Goal: Check status: Check status

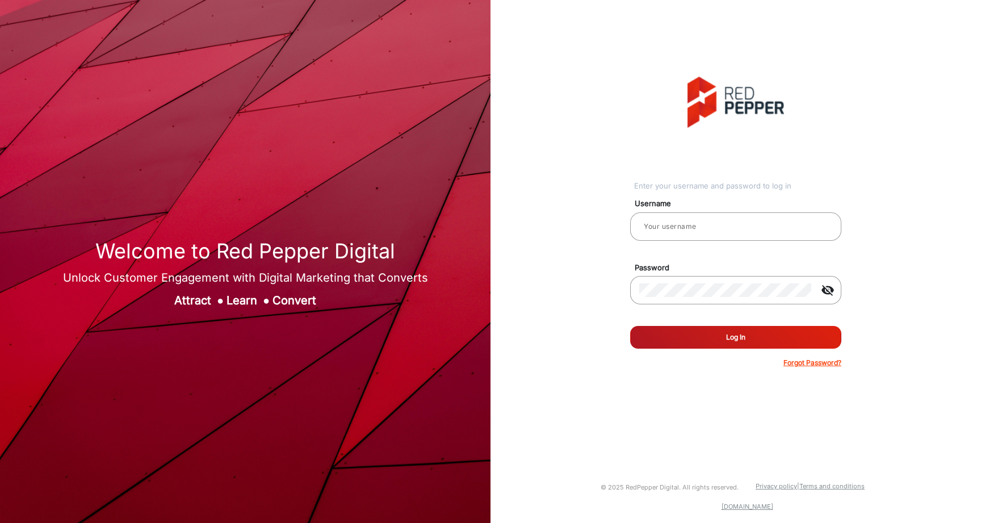
type input "[PERSON_NAME]"
click at [747, 329] on button "Log In" at bounding box center [735, 337] width 211 height 23
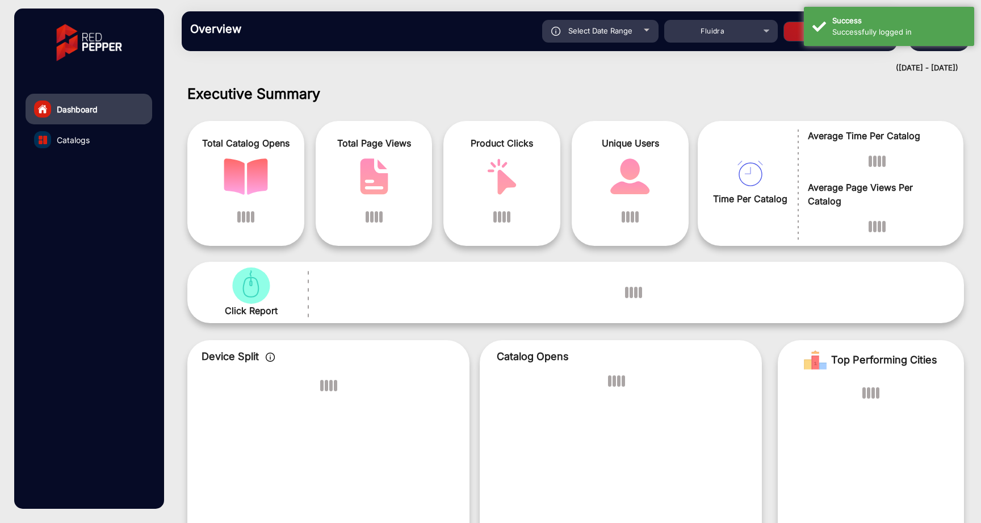
scroll to position [9, 0]
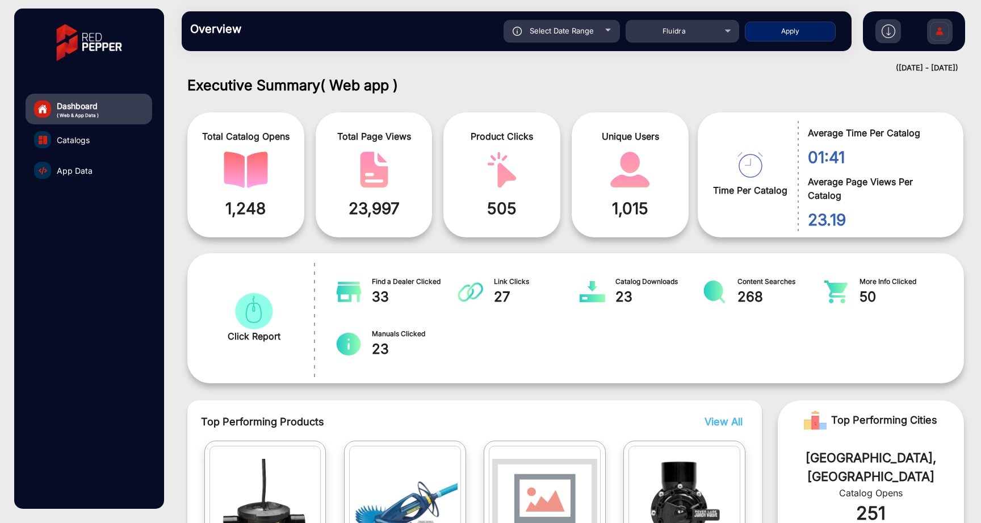
click at [122, 193] on div "Dashboard ( Web & App Data ) Catalogs App Data" at bounding box center [88, 259] width 149 height 500
click at [98, 166] on link "App Data" at bounding box center [89, 170] width 127 height 31
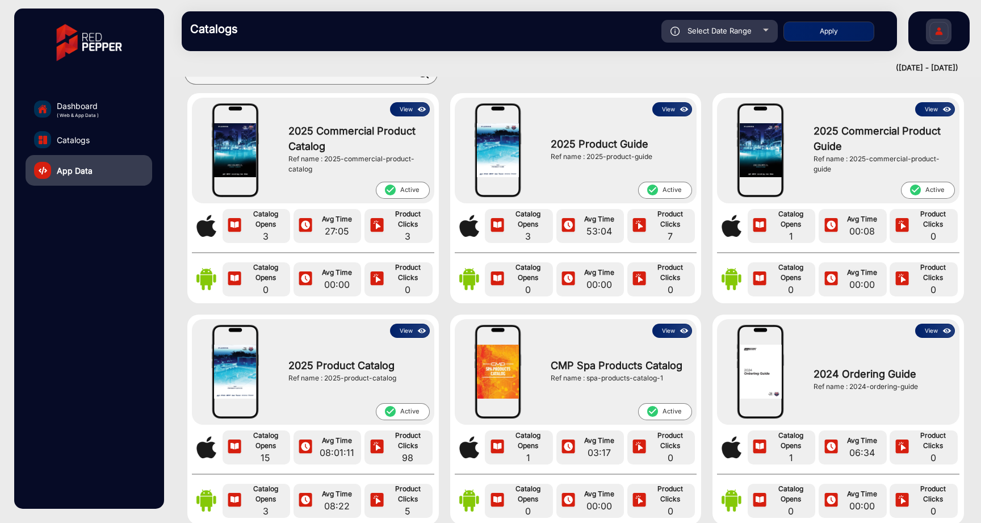
scroll to position [66, 0]
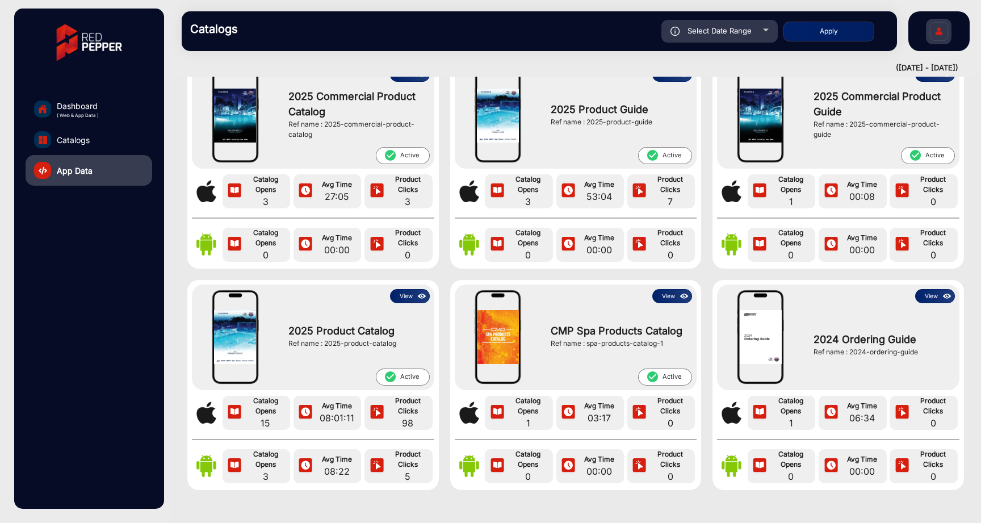
click at [931, 296] on button "View" at bounding box center [935, 296] width 40 height 14
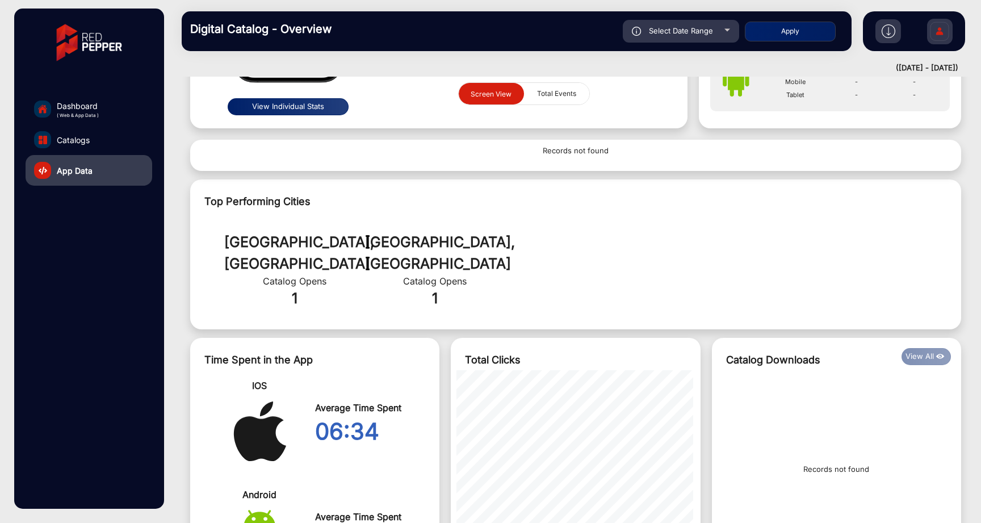
scroll to position [23, 0]
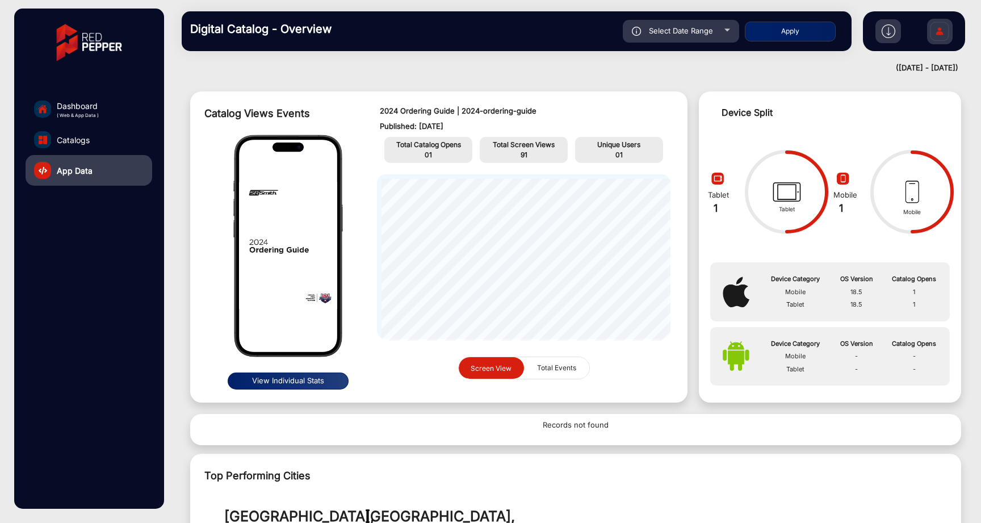
click at [128, 135] on link "Catalogs" at bounding box center [89, 139] width 127 height 31
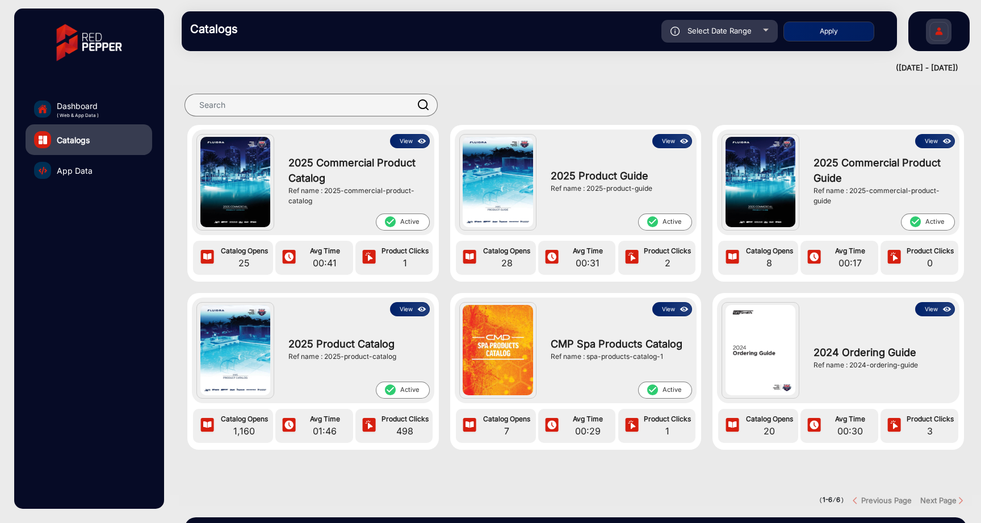
click at [773, 39] on div "Select Date Range" at bounding box center [720, 31] width 116 height 23
type input "[DATE]"
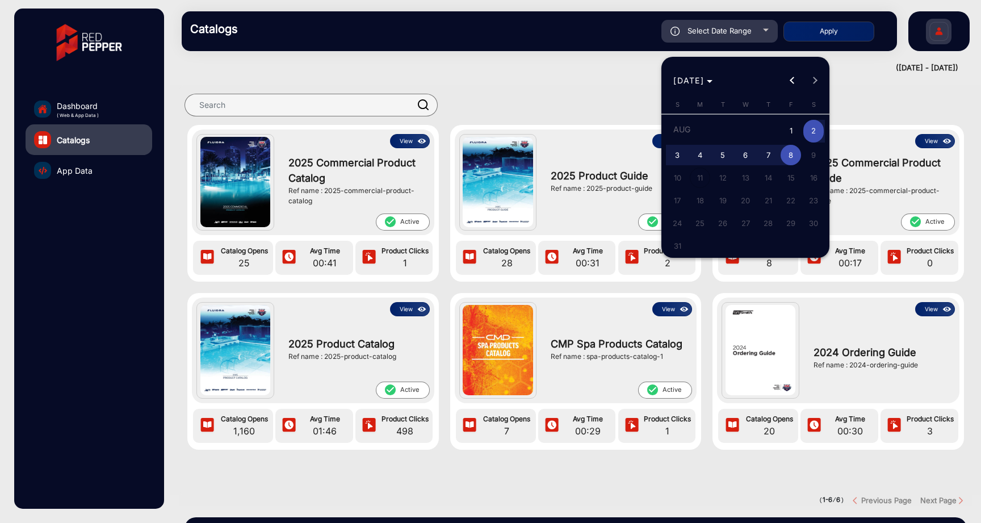
click at [545, 69] on div at bounding box center [490, 261] width 981 height 523
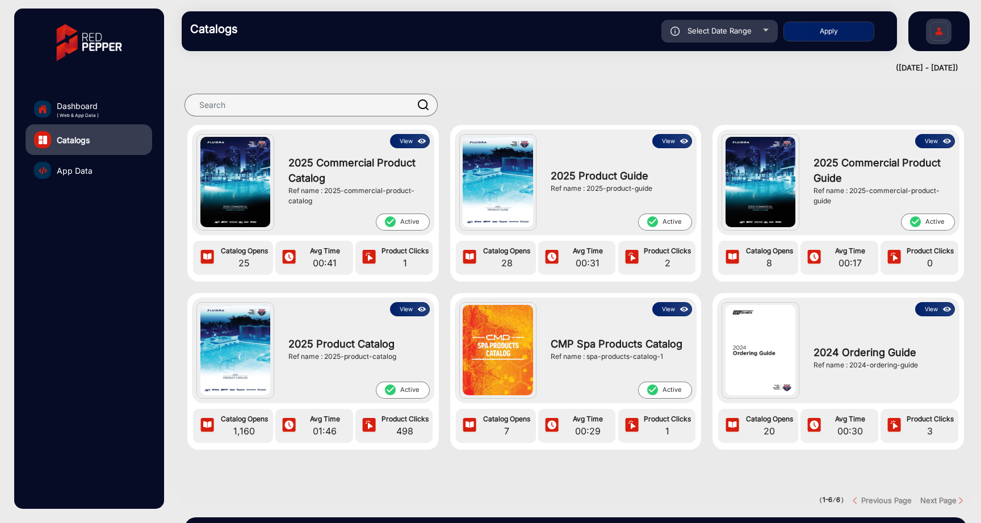
click at [92, 173] on link "App Data" at bounding box center [89, 170] width 127 height 31
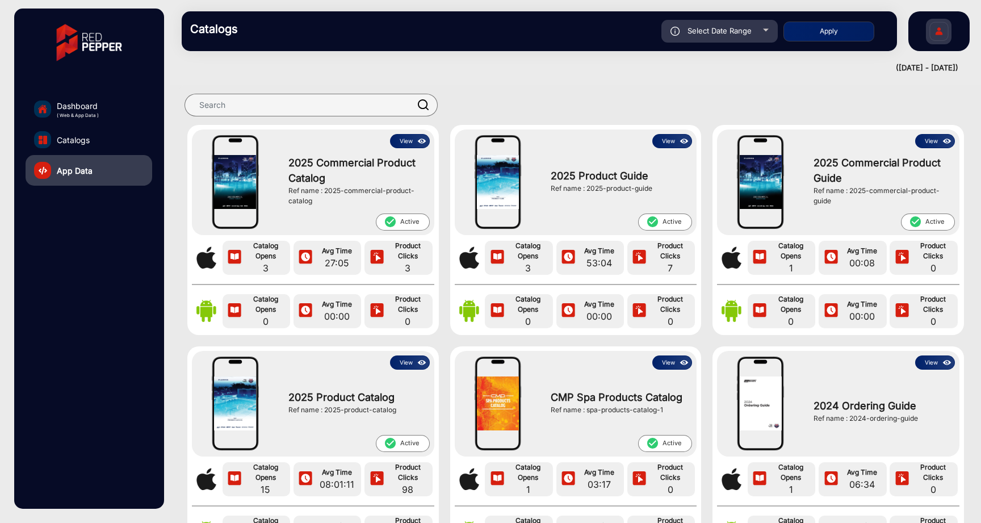
click at [91, 143] on link "Catalogs" at bounding box center [89, 139] width 127 height 31
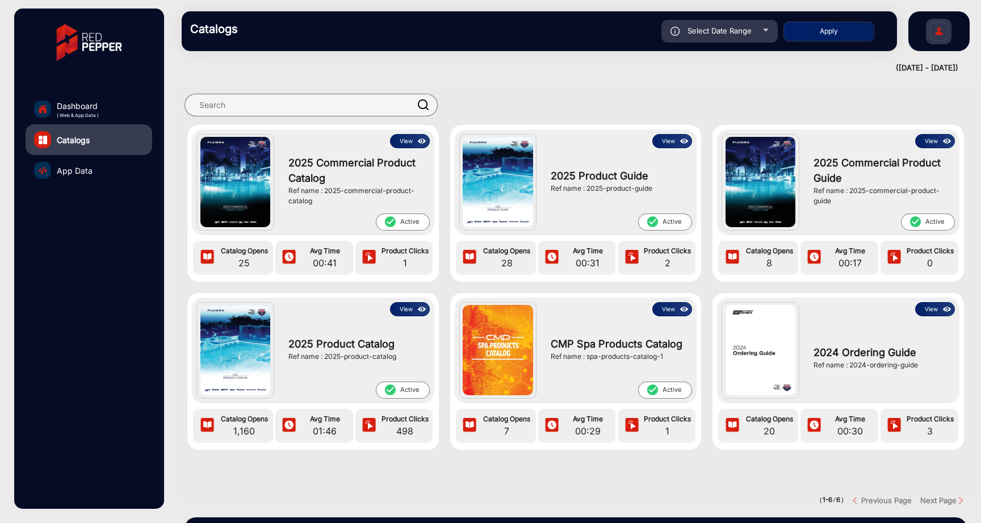
click at [408, 304] on button "View" at bounding box center [410, 309] width 40 height 14
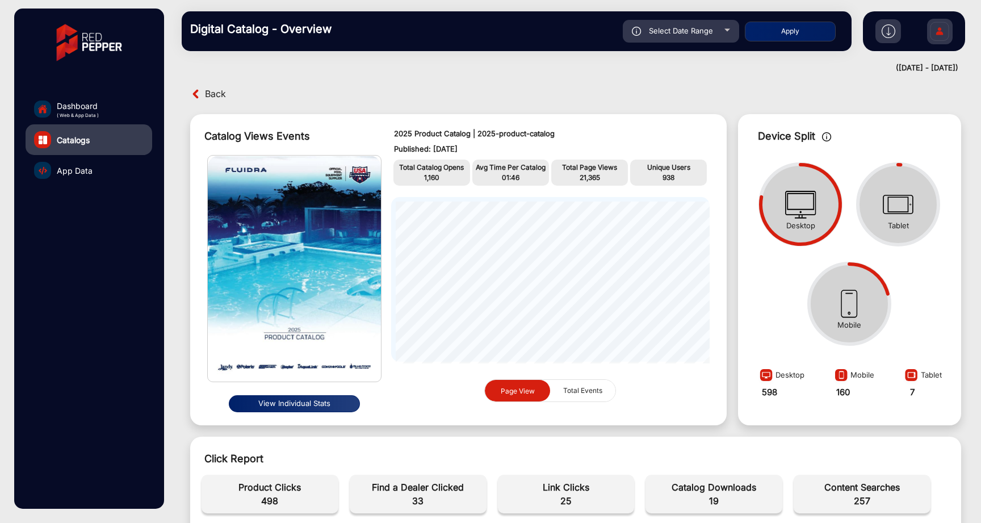
click at [567, 390] on span "Total Events" at bounding box center [582, 391] width 53 height 22
click at [524, 388] on span "Page View" at bounding box center [518, 390] width 34 height 9
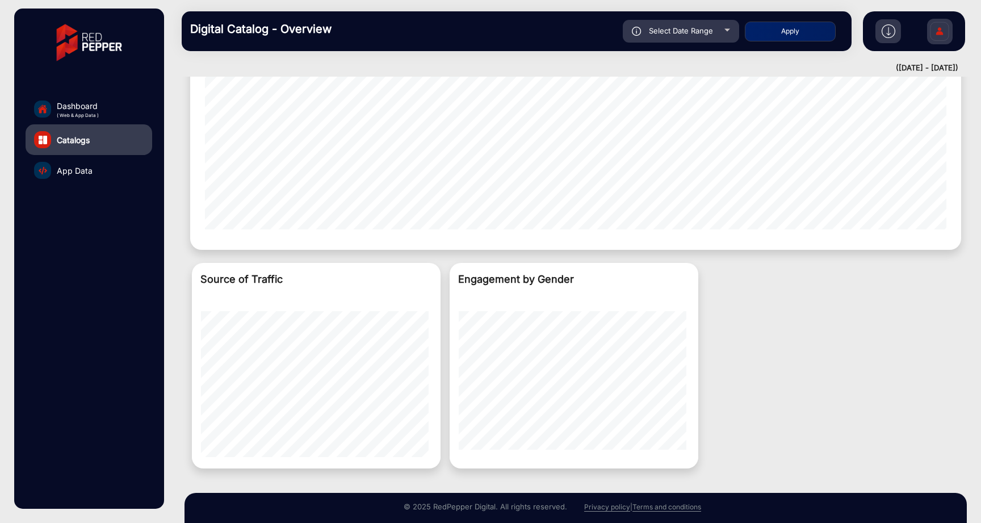
scroll to position [1196, 0]
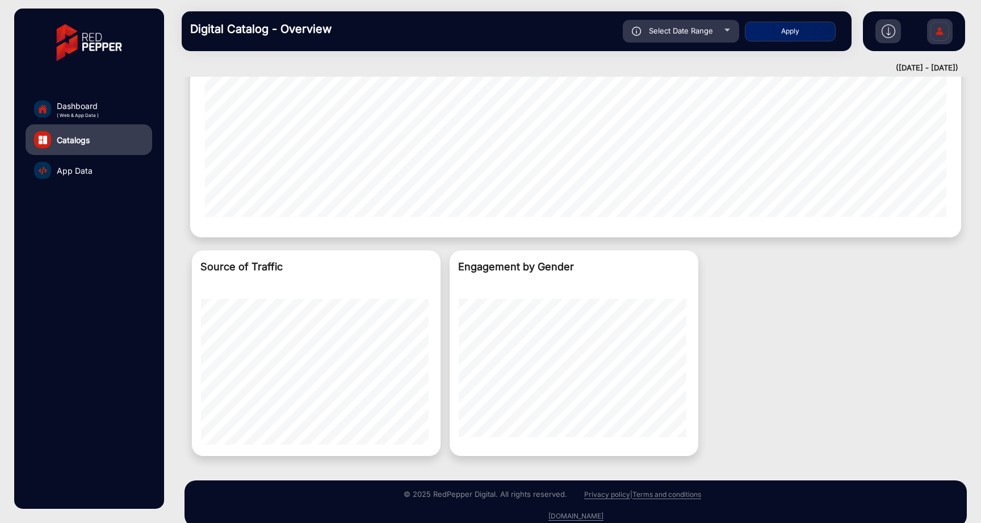
click at [180, 273] on div "Source of Traffic Engagement by Gender" at bounding box center [572, 357] width 786 height 223
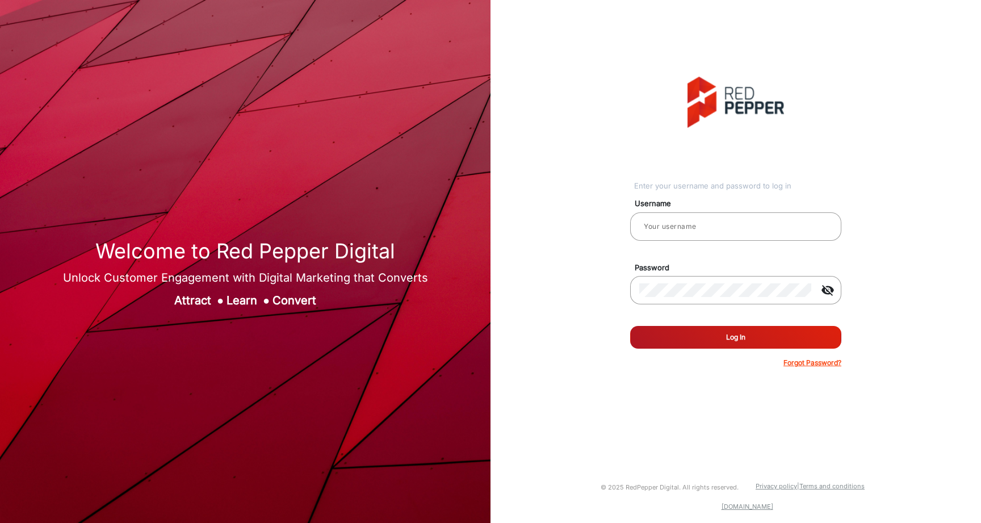
type input "[PERSON_NAME]"
click at [742, 346] on button "Log In" at bounding box center [735, 337] width 211 height 23
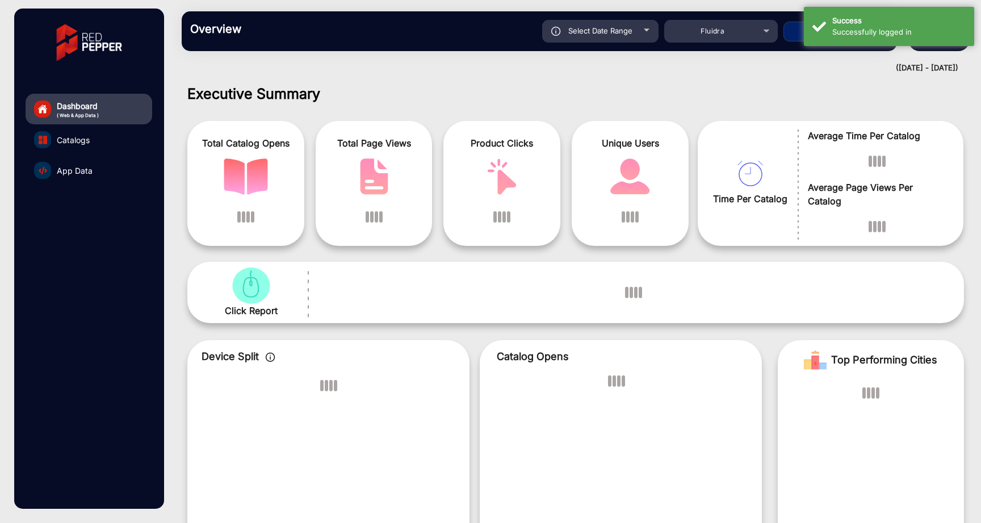
scroll to position [9, 0]
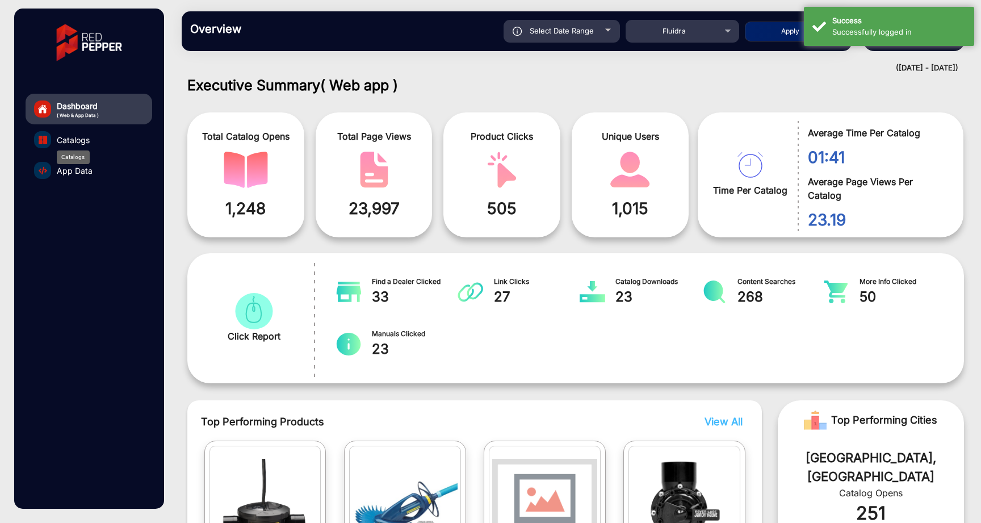
click at [85, 139] on span "Catalogs" at bounding box center [73, 140] width 33 height 12
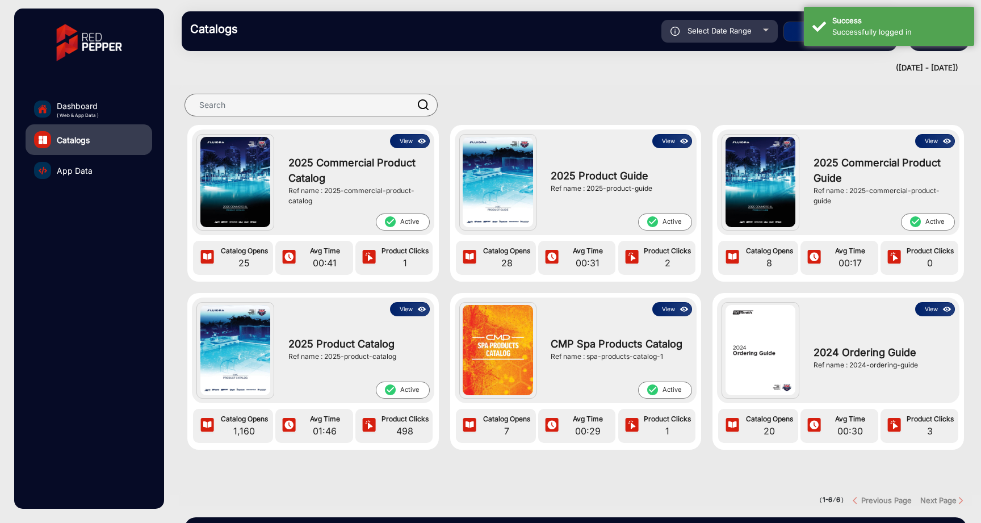
click at [411, 310] on button "View" at bounding box center [410, 309] width 40 height 14
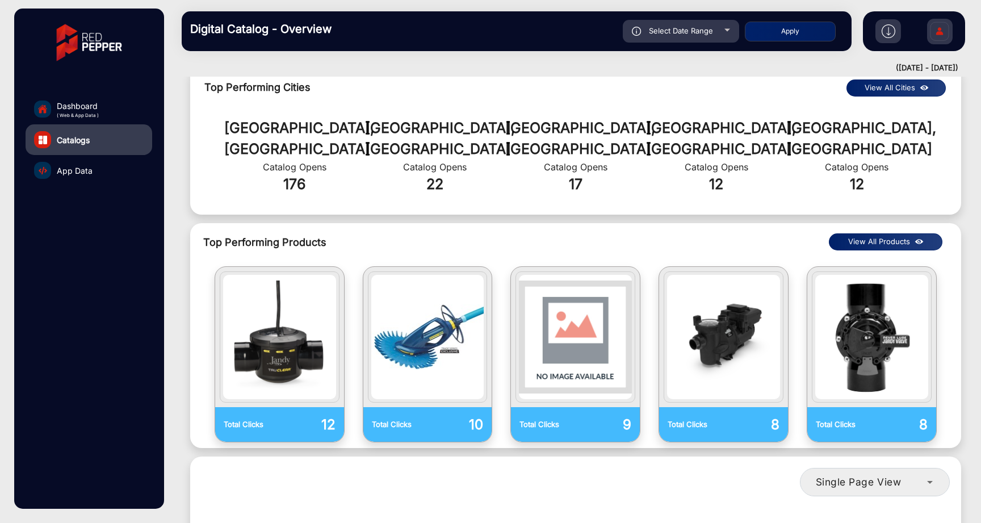
scroll to position [1196, 0]
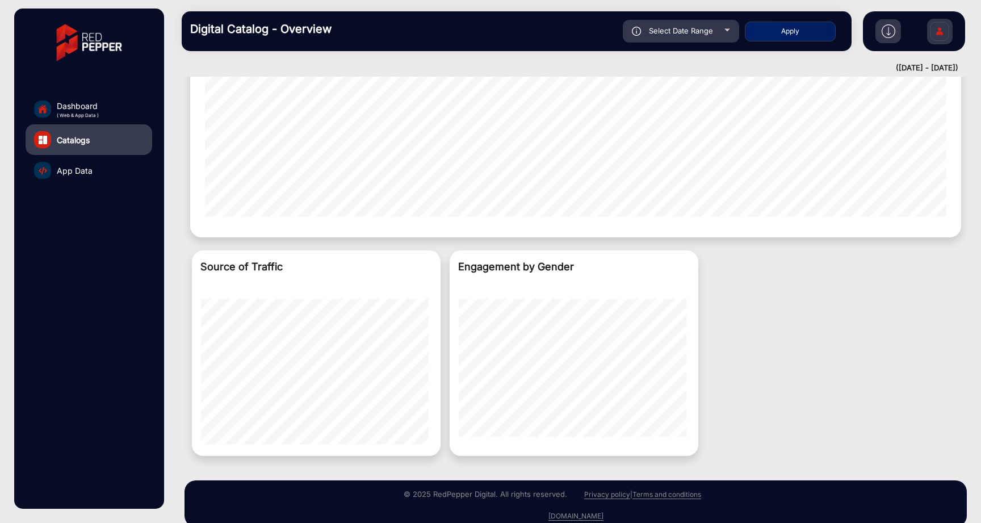
click at [174, 315] on div "Back Catalog Views Events View Individual Stats 2025 Product Catalog | 2025-pro…" at bounding box center [575, 300] width 811 height 447
